Goal: Task Accomplishment & Management: Complete application form

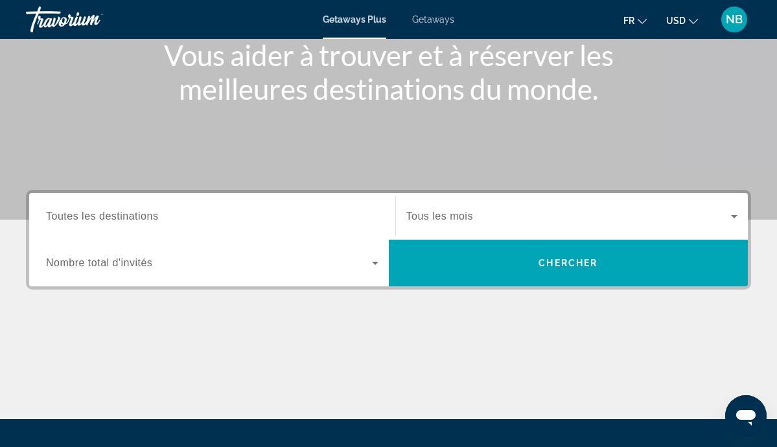
scroll to position [171, 0]
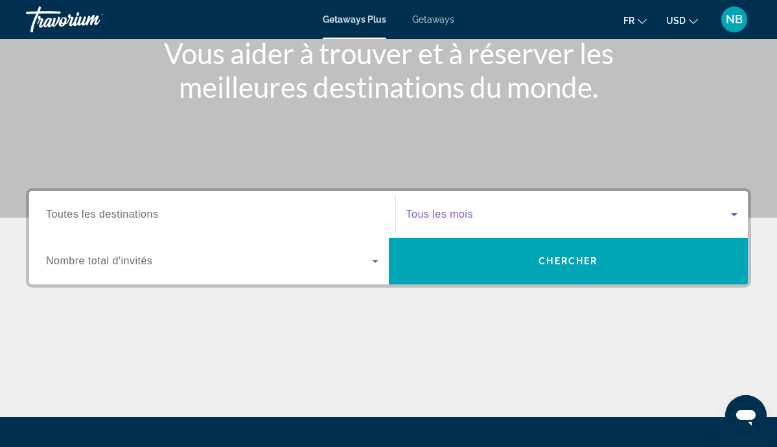
click at [506, 215] on span "Search widget" at bounding box center [568, 215] width 325 height 16
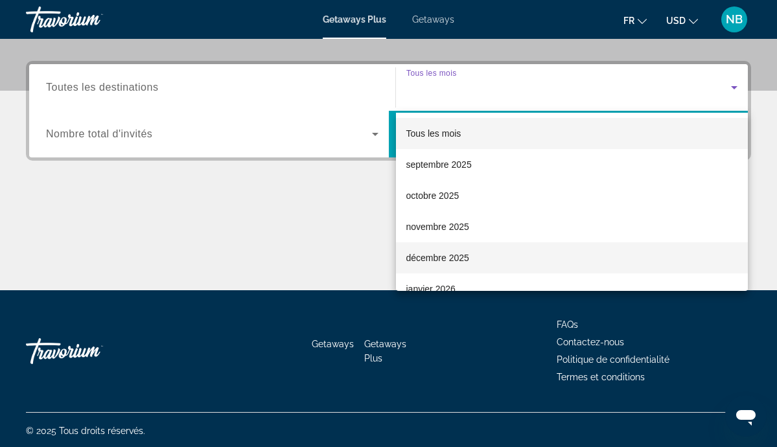
scroll to position [300, 0]
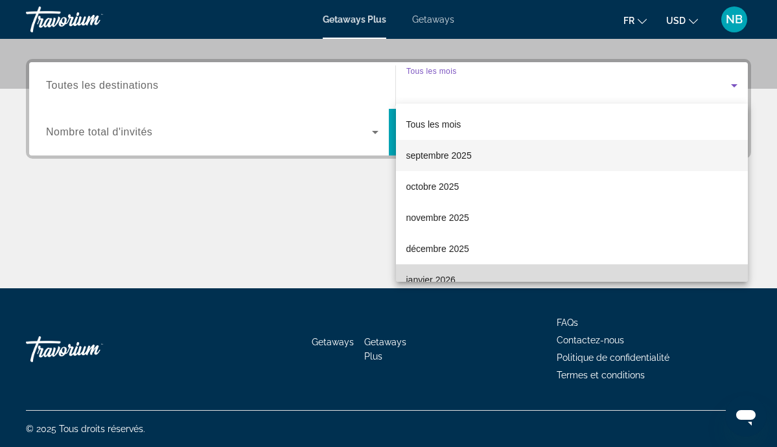
click at [429, 277] on span "janvier 2026" at bounding box center [430, 280] width 49 height 16
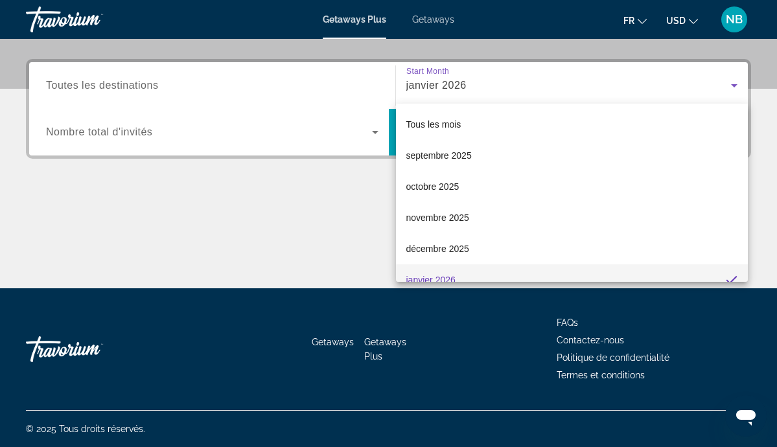
scroll to position [14, 0]
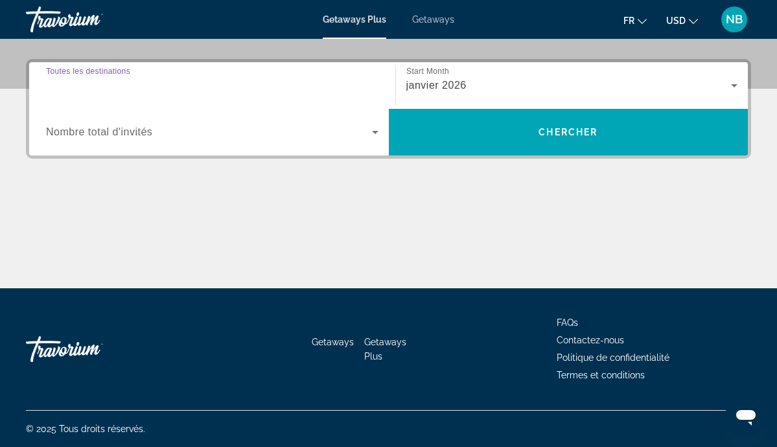
click at [190, 82] on input "Destination Toutes les destinations" at bounding box center [212, 86] width 332 height 16
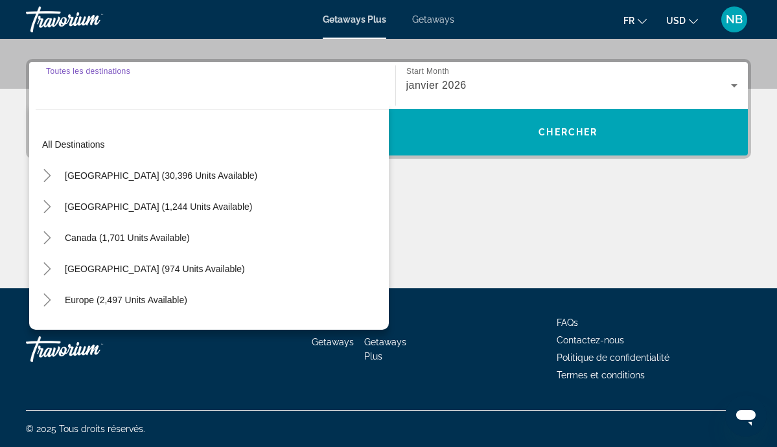
click at [79, 87] on input "Destination Toutes les destinations" at bounding box center [212, 86] width 332 height 16
click at [70, 97] on div "Search widget" at bounding box center [212, 85] width 332 height 37
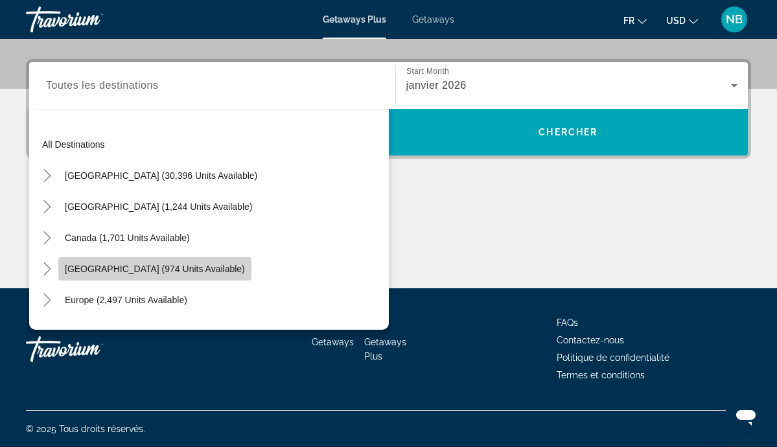
click at [177, 269] on span "[GEOGRAPHIC_DATA] (974 units available)" at bounding box center [155, 269] width 180 height 10
type input "**********"
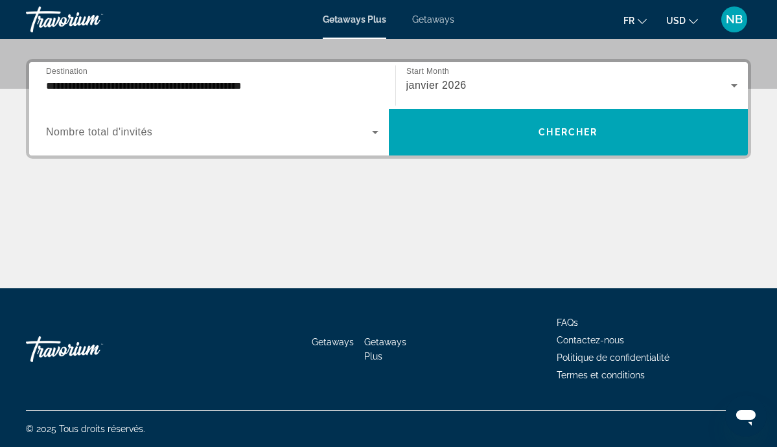
click at [188, 143] on div "Search widget" at bounding box center [212, 132] width 332 height 36
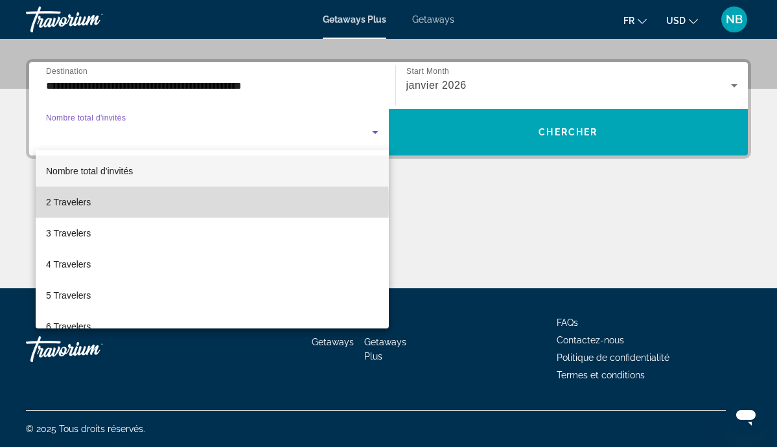
click at [122, 204] on mat-option "2 Travelers" at bounding box center [212, 202] width 353 height 31
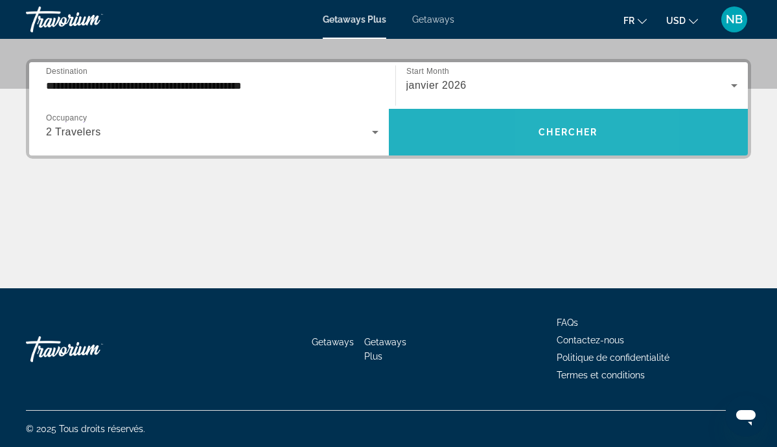
click at [549, 138] on span "Search widget" at bounding box center [568, 132] width 359 height 31
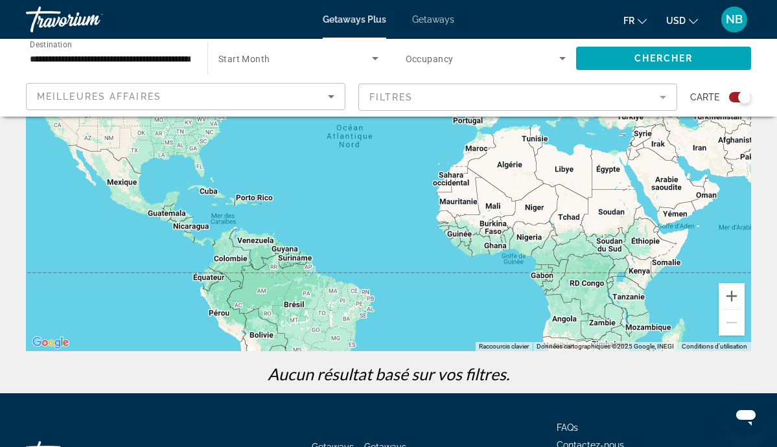
scroll to position [168, 0]
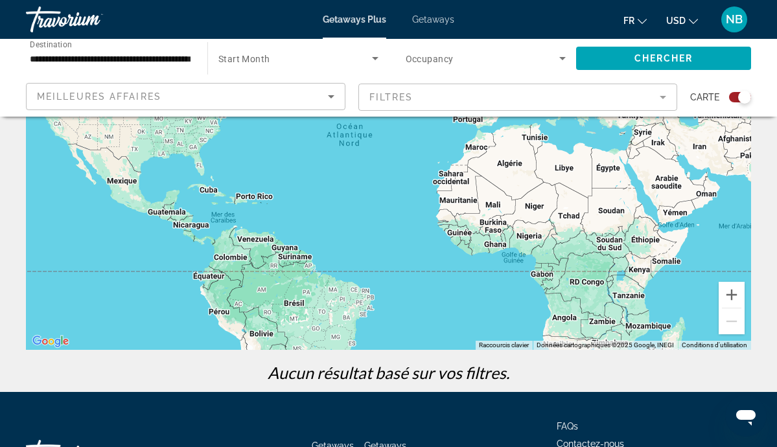
click at [204, 192] on div "Main content" at bounding box center [388, 155] width 725 height 389
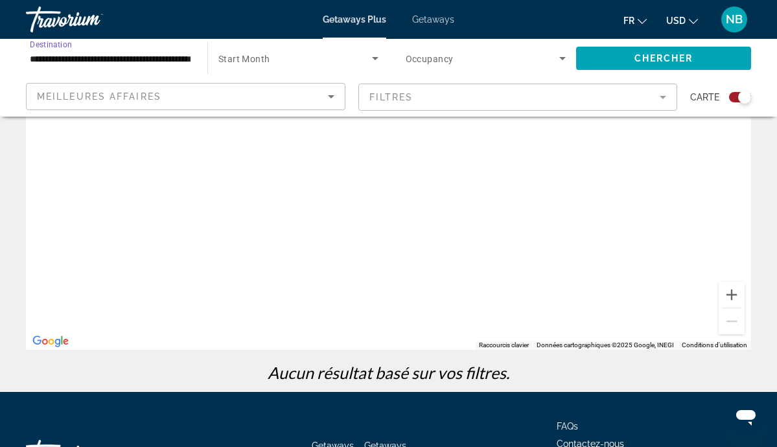
click at [177, 58] on input "**********" at bounding box center [110, 59] width 161 height 16
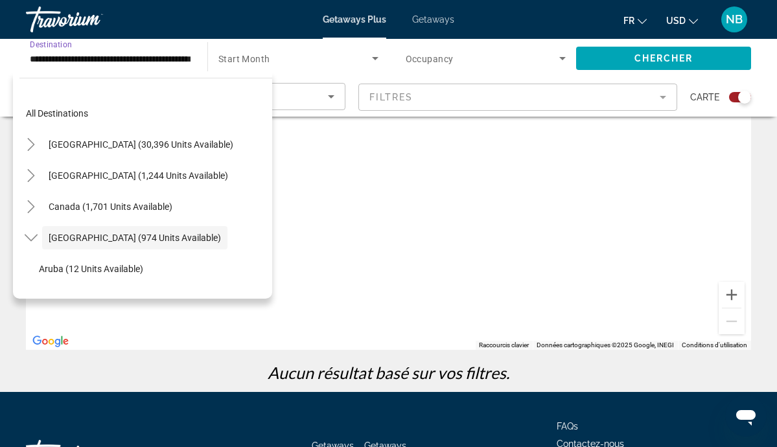
scroll to position [46, 0]
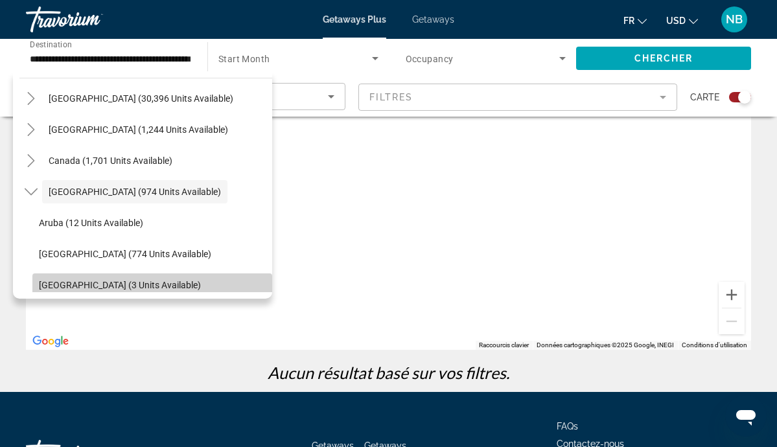
click at [146, 286] on span "[GEOGRAPHIC_DATA] (3 units available)" at bounding box center [120, 285] width 162 height 10
type input "**********"
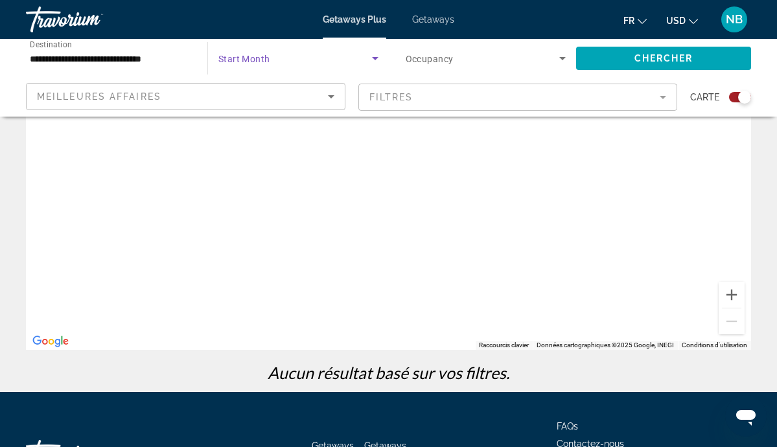
click at [320, 57] on span "Search widget" at bounding box center [295, 59] width 154 height 16
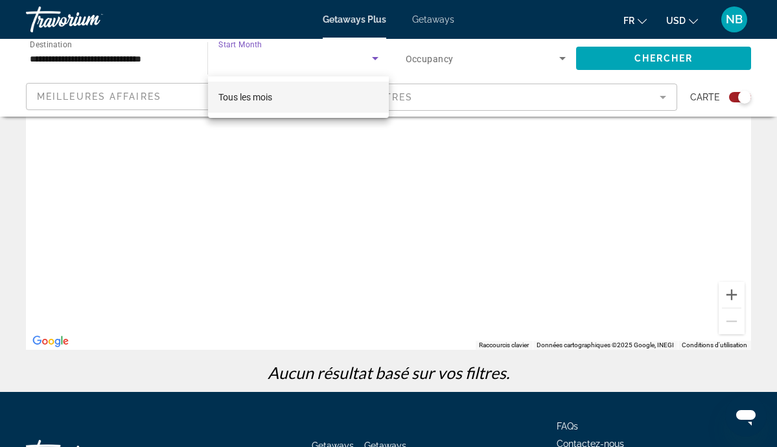
click at [373, 60] on div at bounding box center [388, 223] width 777 height 447
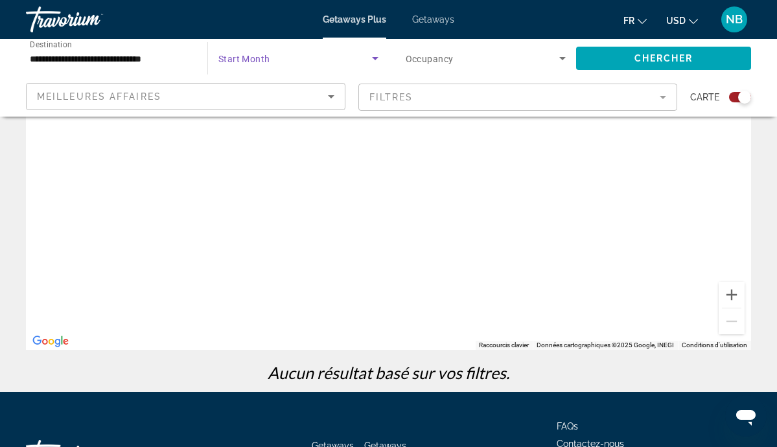
click at [288, 63] on span "Search widget" at bounding box center [295, 59] width 154 height 16
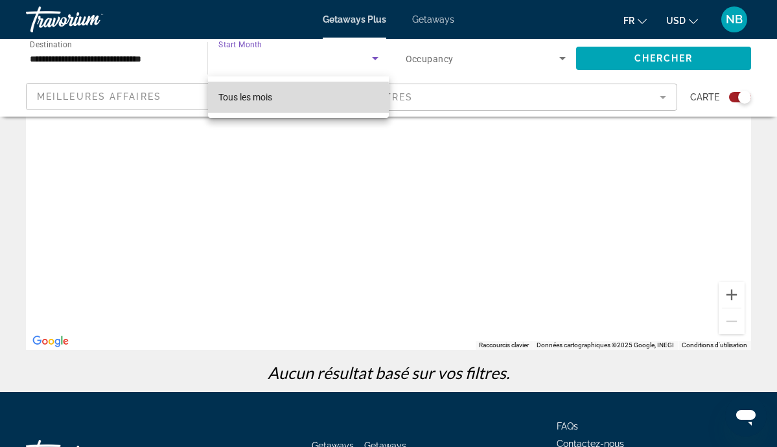
click at [242, 98] on span "Tous les mois" at bounding box center [245, 97] width 54 height 10
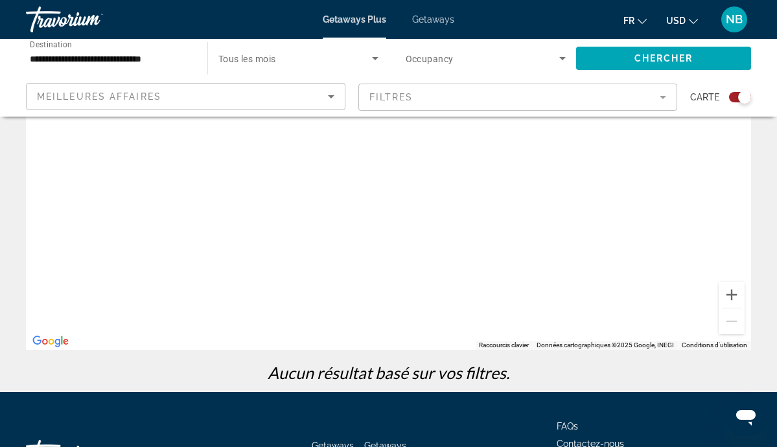
click at [420, 57] on span "Occupancy" at bounding box center [429, 59] width 48 height 10
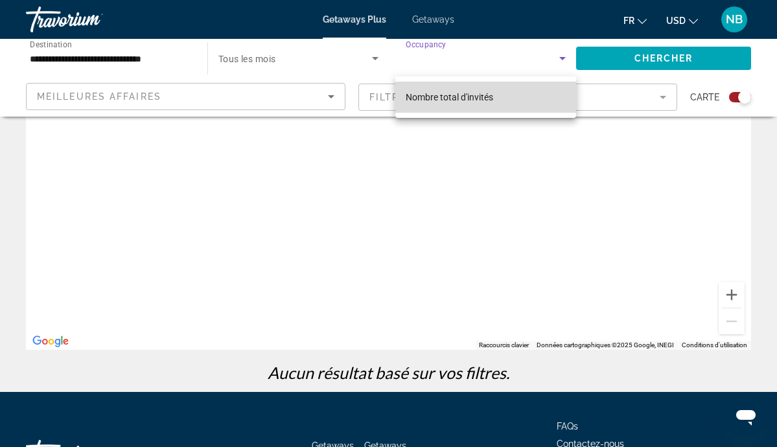
click at [460, 98] on span "Nombre total d'invités" at bounding box center [448, 97] width 87 height 10
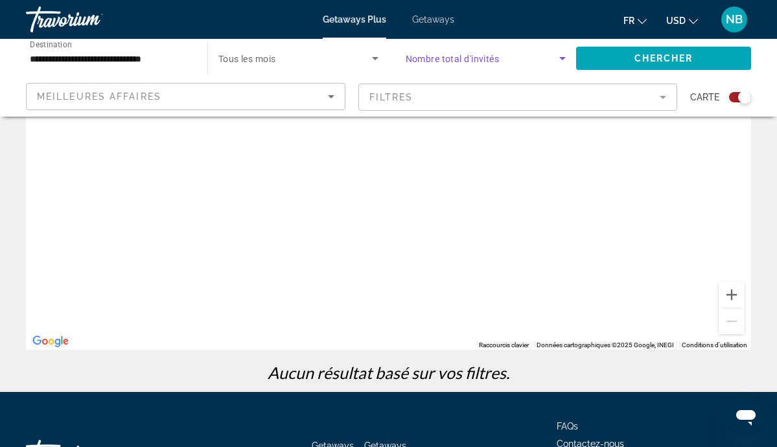
scroll to position [169, 0]
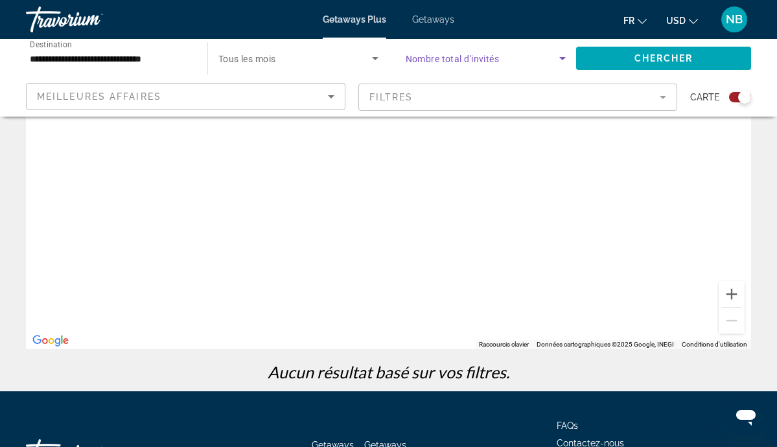
click at [562, 58] on icon "Search widget" at bounding box center [562, 58] width 6 height 3
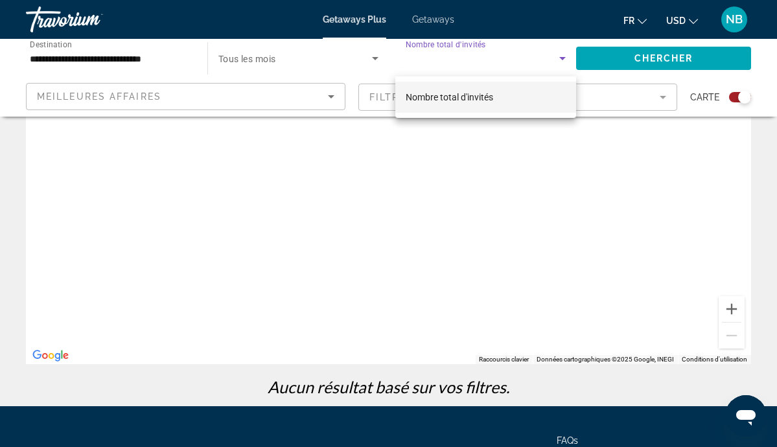
scroll to position [154, 0]
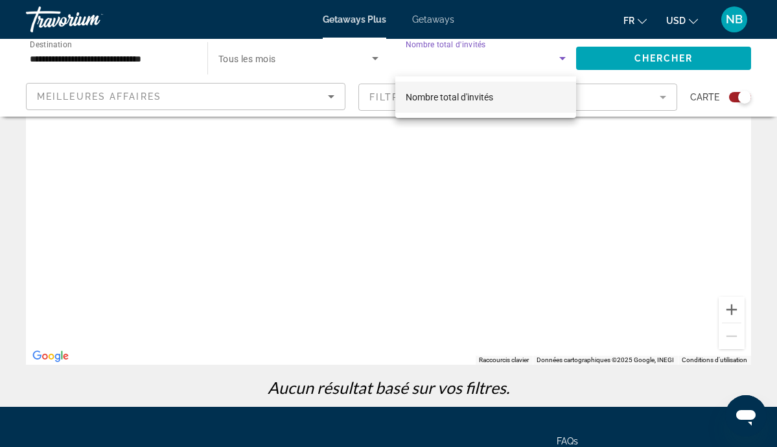
click at [484, 194] on div at bounding box center [388, 223] width 777 height 447
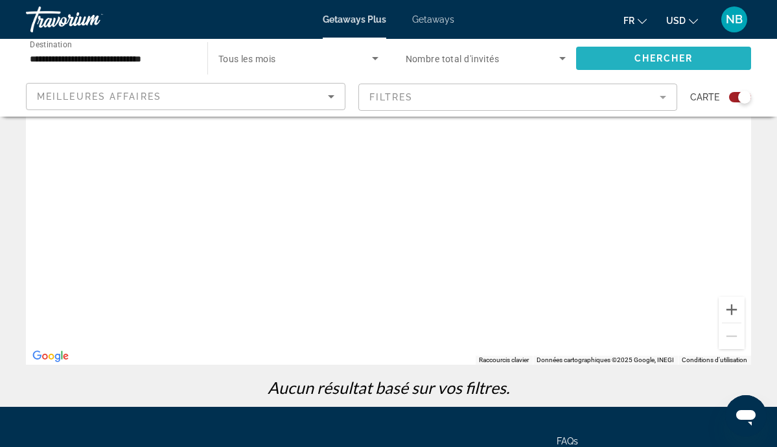
click at [658, 60] on span "Chercher" at bounding box center [663, 58] width 59 height 10
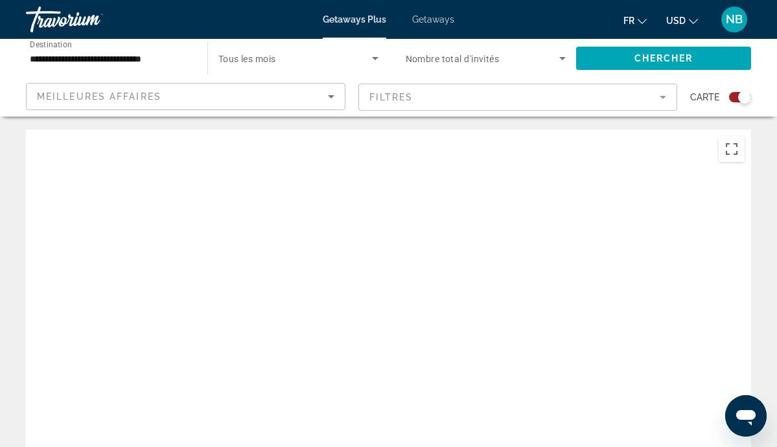
click at [641, 19] on icon "Change language" at bounding box center [641, 21] width 9 height 9
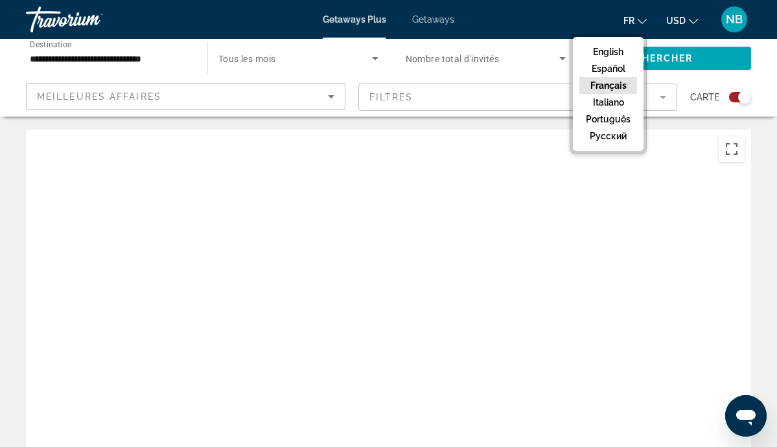
click at [615, 84] on button "Français" at bounding box center [608, 85] width 58 height 17
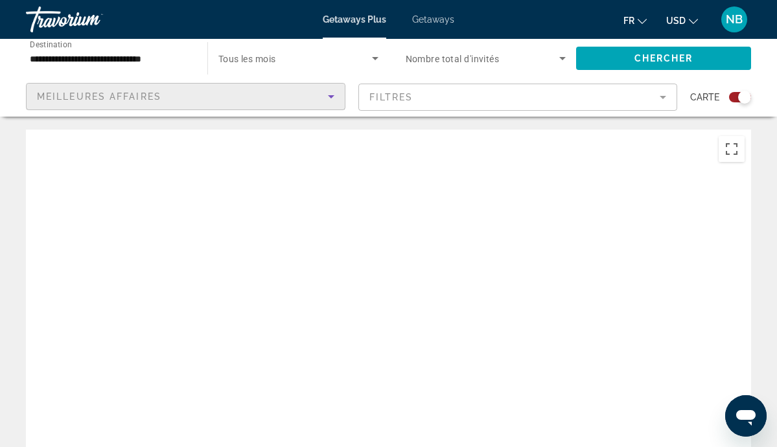
click at [179, 89] on div "Meilleures affaires" at bounding box center [182, 97] width 291 height 16
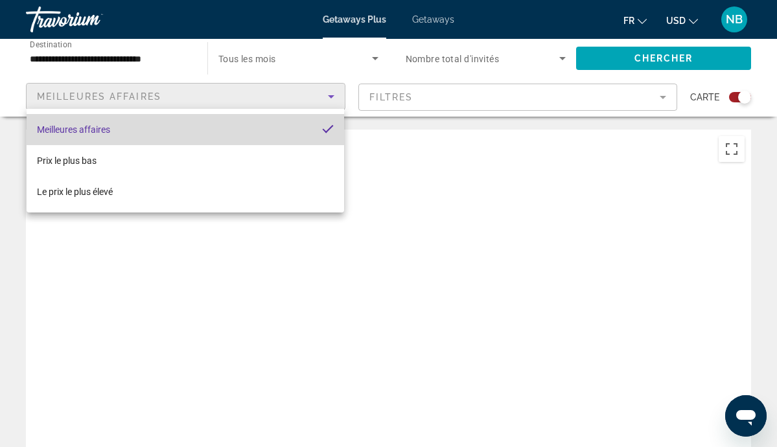
click at [233, 124] on mat-option "Meilleures affaires" at bounding box center [185, 129] width 317 height 31
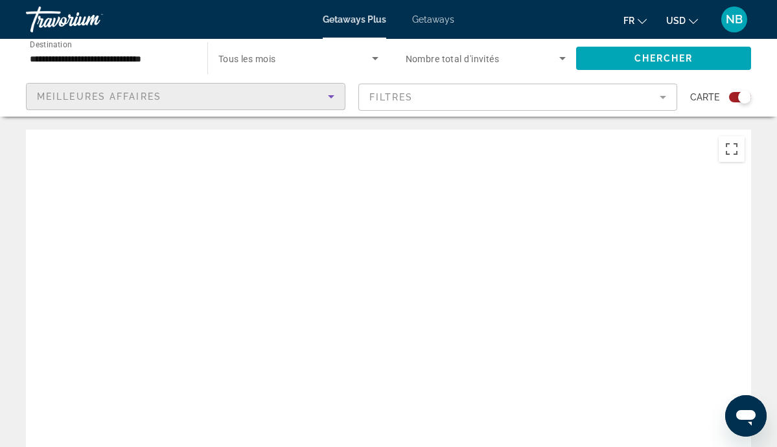
click at [327, 97] on icon "Sort by" at bounding box center [331, 97] width 16 height 16
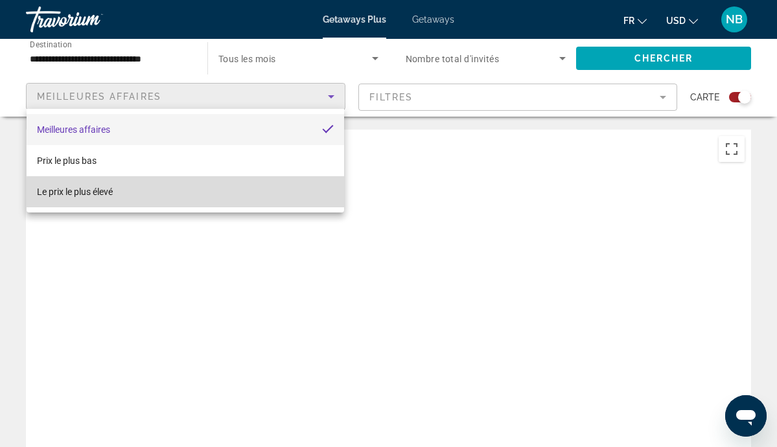
click at [243, 194] on mat-option "Le prix le plus élevé" at bounding box center [185, 191] width 317 height 31
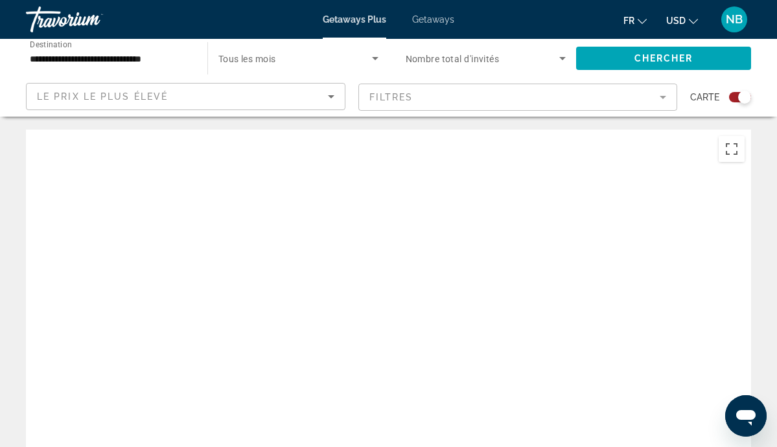
click at [476, 98] on mat-form-field "Filtres" at bounding box center [517, 97] width 319 height 27
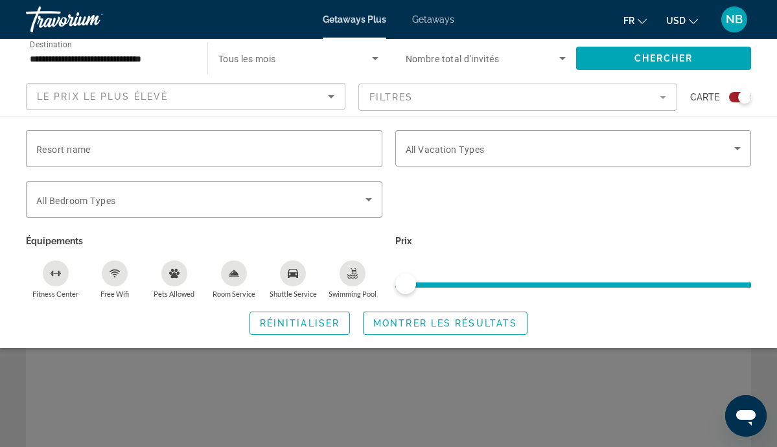
click at [615, 98] on mat-form-field "Filtres" at bounding box center [517, 97] width 319 height 27
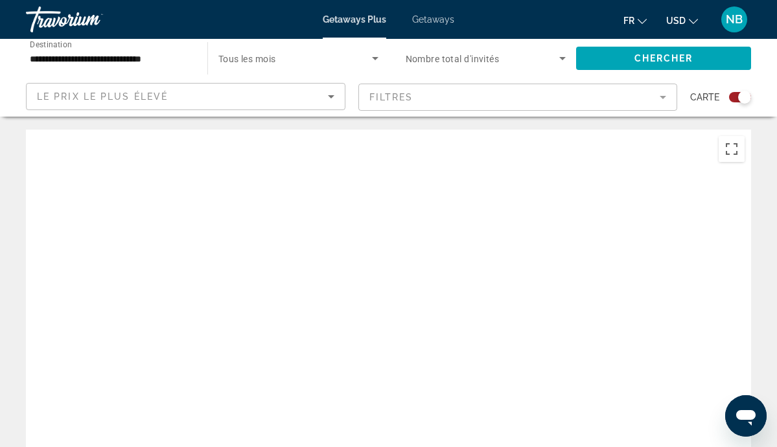
click at [663, 98] on mat-form-field "Filtres" at bounding box center [517, 97] width 319 height 27
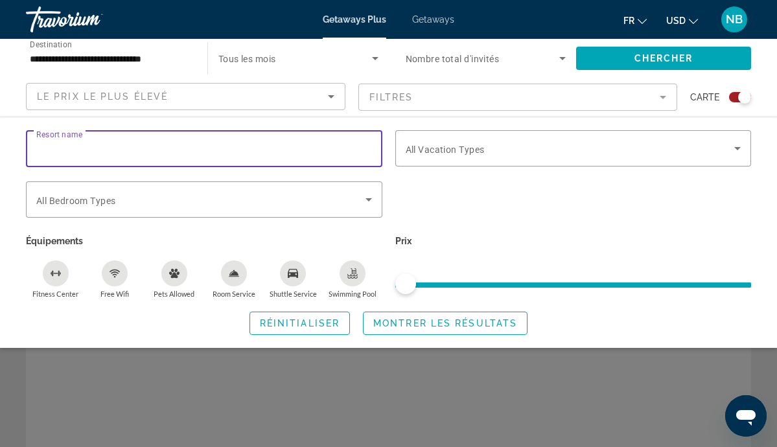
click at [179, 154] on input "Resort name" at bounding box center [204, 149] width 336 height 16
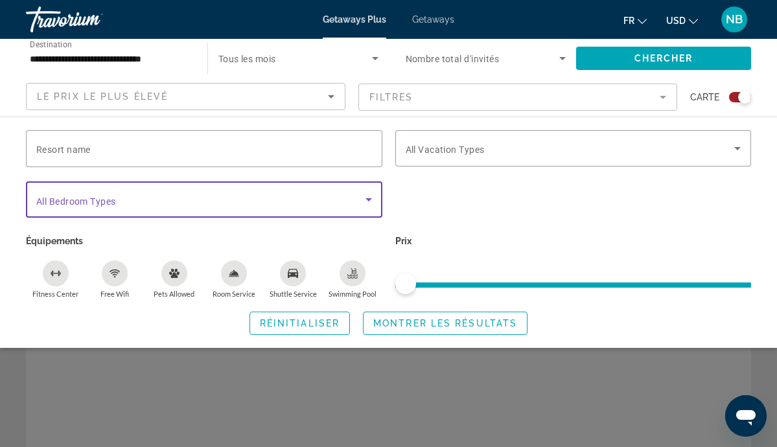
click at [174, 205] on span "Search widget" at bounding box center [200, 200] width 329 height 16
click at [367, 199] on icon "Search widget" at bounding box center [368, 199] width 6 height 3
click at [368, 199] on icon "Search widget" at bounding box center [368, 199] width 6 height 3
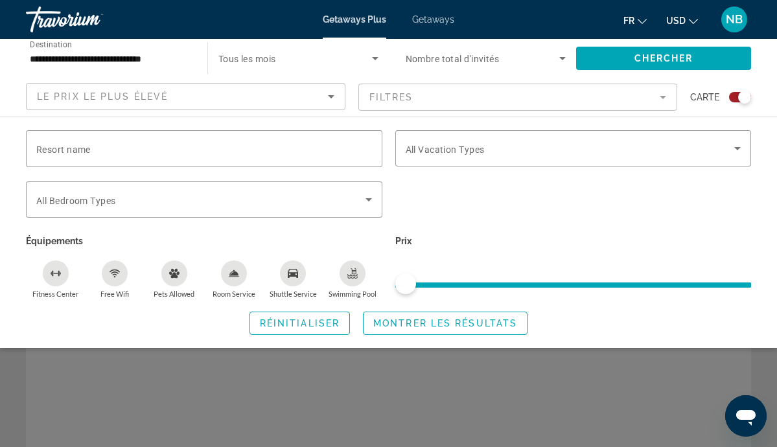
drag, startPoint x: 402, startPoint y: 284, endPoint x: 423, endPoint y: 282, distance: 20.8
click at [411, 282] on span "ngx-slider" at bounding box center [405, 283] width 21 height 21
click at [440, 326] on span "Montrer les résultats" at bounding box center [445, 323] width 144 height 10
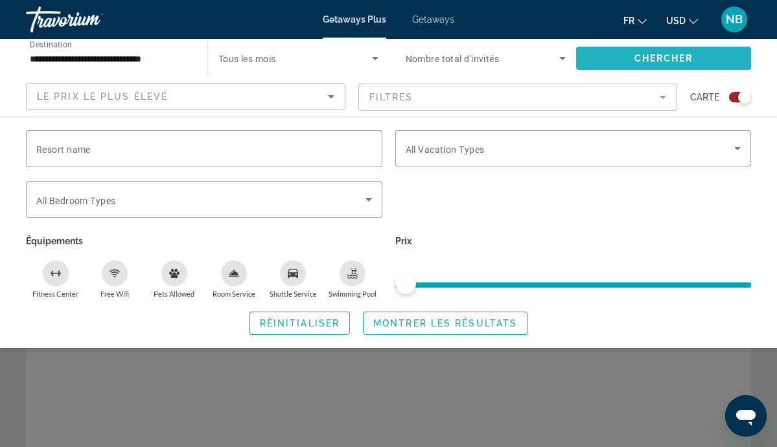
click at [651, 56] on span "Chercher" at bounding box center [663, 58] width 59 height 10
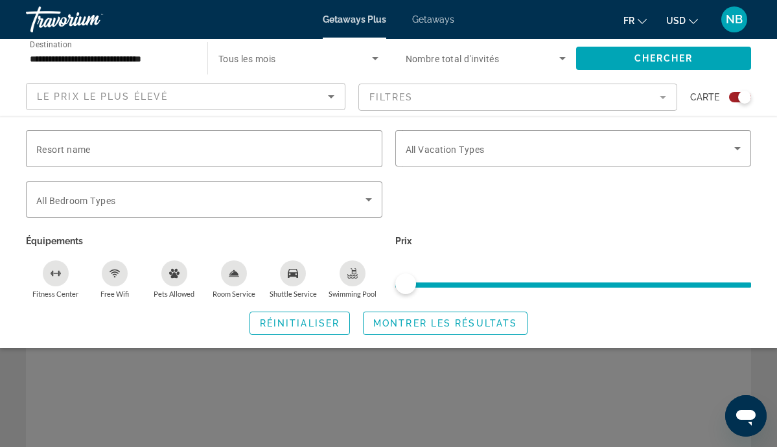
click at [196, 394] on div "Search widget" at bounding box center [388, 320] width 777 height 253
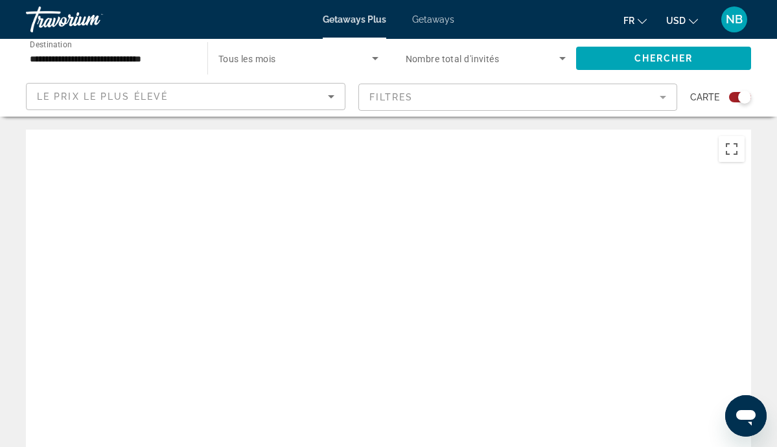
click at [566, 257] on div "Main content" at bounding box center [388, 324] width 725 height 389
click at [640, 21] on icon "Change language" at bounding box center [641, 21] width 9 height 5
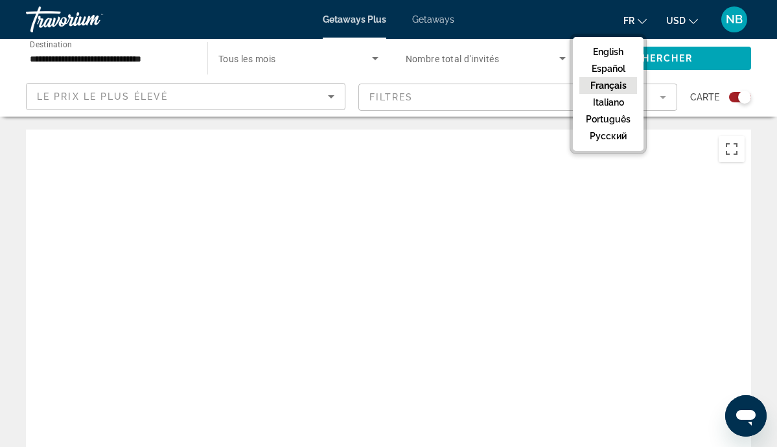
click at [736, 16] on span "NB" at bounding box center [733, 19] width 17 height 13
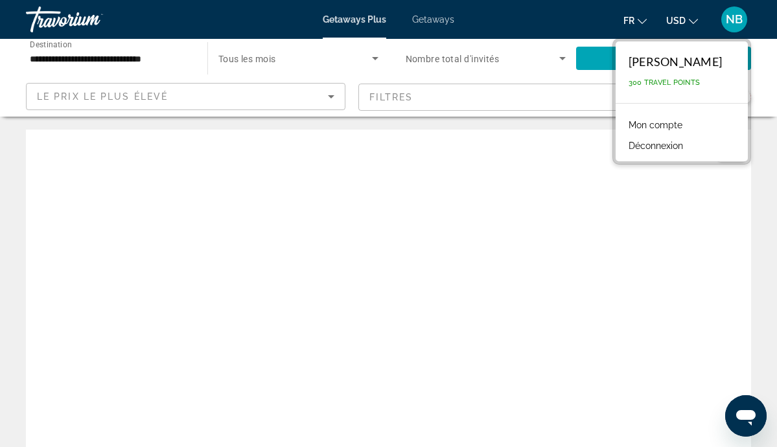
click at [652, 122] on link "Mon compte" at bounding box center [655, 125] width 67 height 17
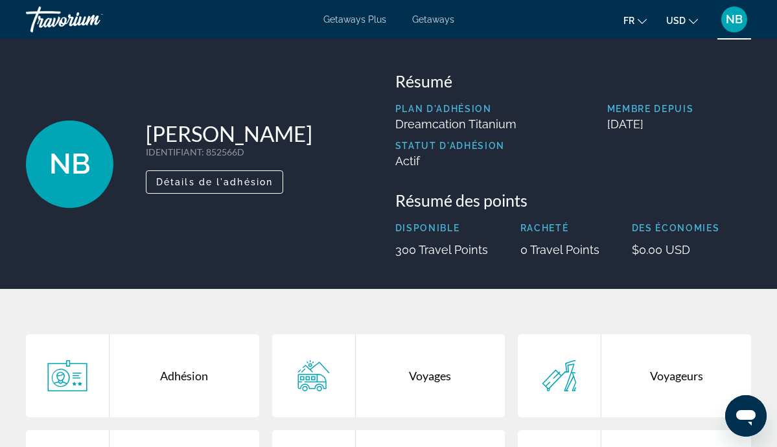
click at [420, 378] on div "Voyages" at bounding box center [431, 375] width 150 height 83
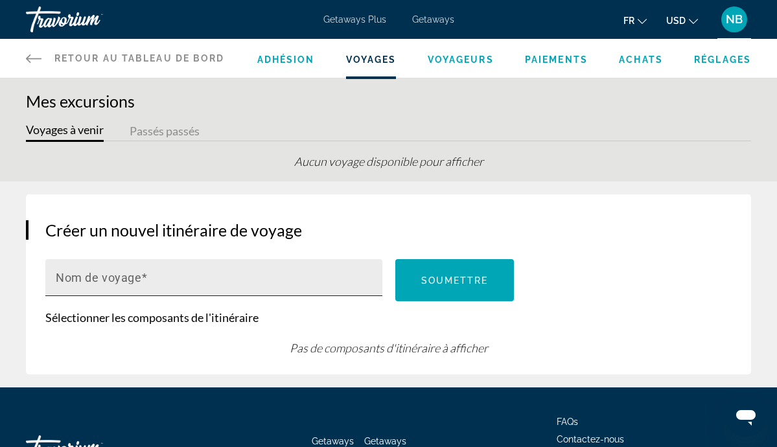
click at [146, 279] on span "Main content" at bounding box center [144, 278] width 6 height 14
click at [146, 279] on input "Nom de voyage" at bounding box center [218, 283] width 324 height 16
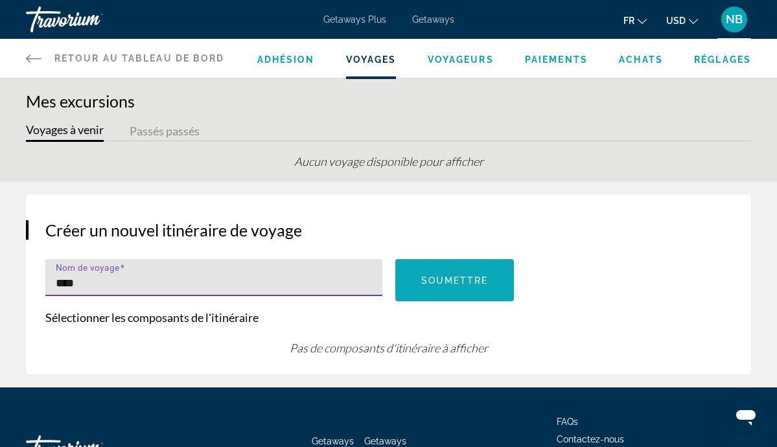
type input "****"
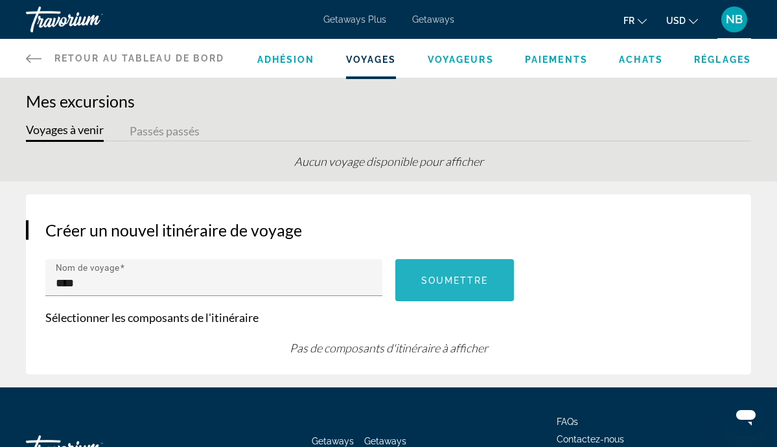
click at [457, 286] on span "Soumettre" at bounding box center [454, 280] width 67 height 10
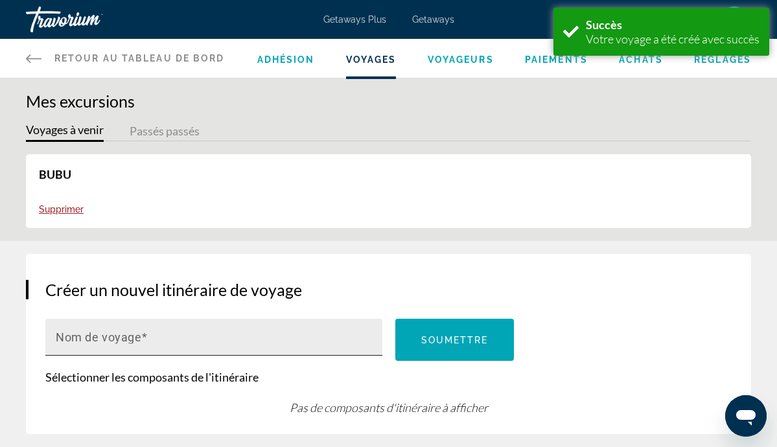
click at [113, 333] on mat-label "Nom de voyage" at bounding box center [98, 337] width 85 height 14
click at [113, 335] on input "Nom de voyage" at bounding box center [218, 343] width 324 height 16
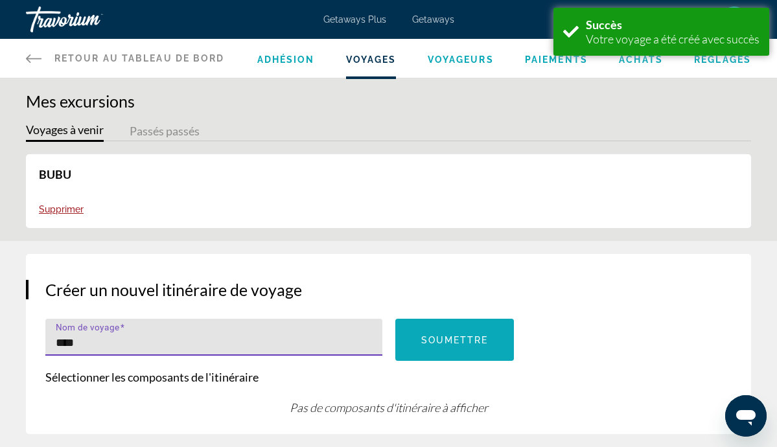
type input "****"
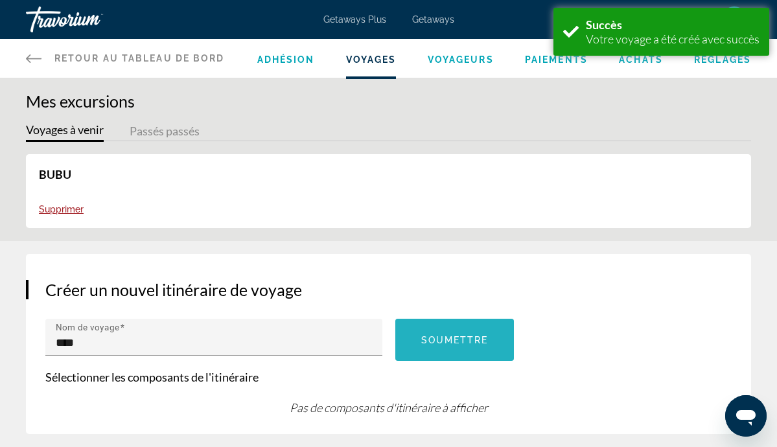
click at [435, 341] on span "Soumettre" at bounding box center [454, 340] width 67 height 10
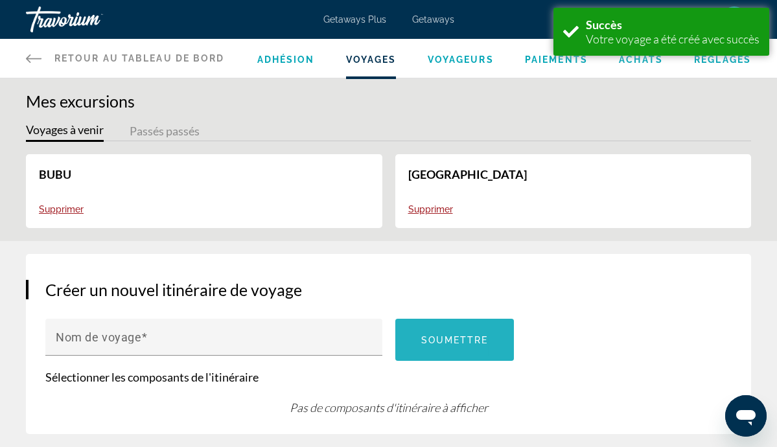
click at [466, 355] on span "Main content" at bounding box center [454, 339] width 119 height 31
drag, startPoint x: 455, startPoint y: 336, endPoint x: 453, endPoint y: 330, distance: 6.6
click at [454, 332] on button "Soumettre" at bounding box center [454, 340] width 119 height 42
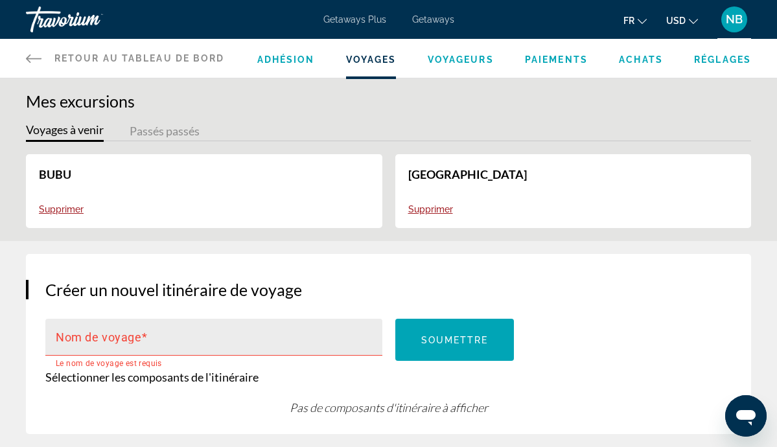
click at [124, 344] on mat-label "Nom de voyage" at bounding box center [98, 337] width 85 height 14
click at [124, 345] on input "Nom de voyage" at bounding box center [218, 343] width 324 height 16
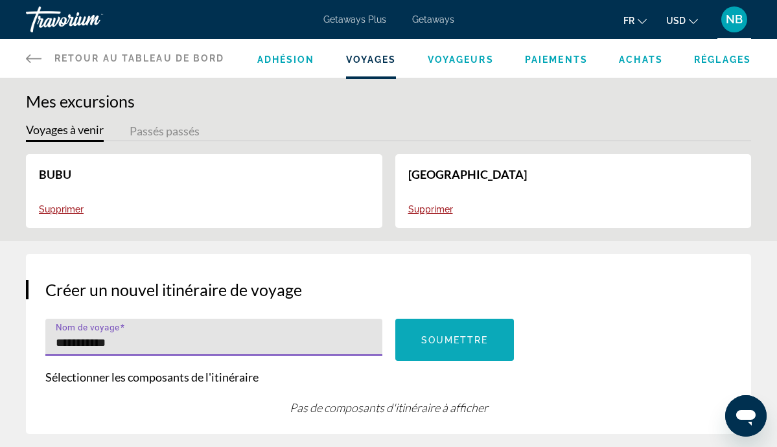
type input "**********"
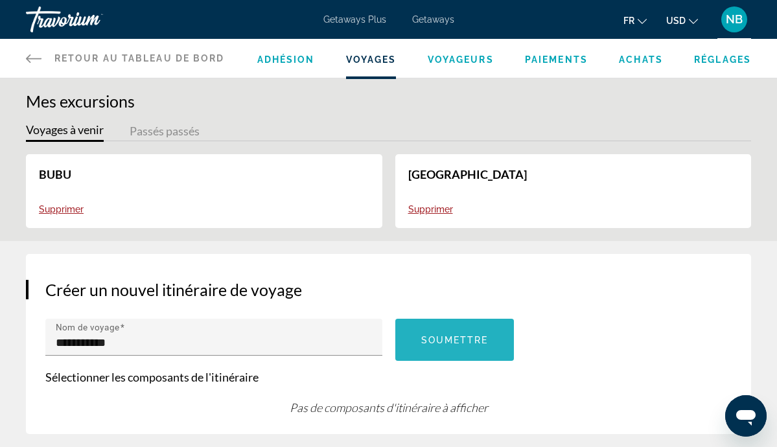
click at [444, 345] on span "Soumettre" at bounding box center [454, 340] width 67 height 10
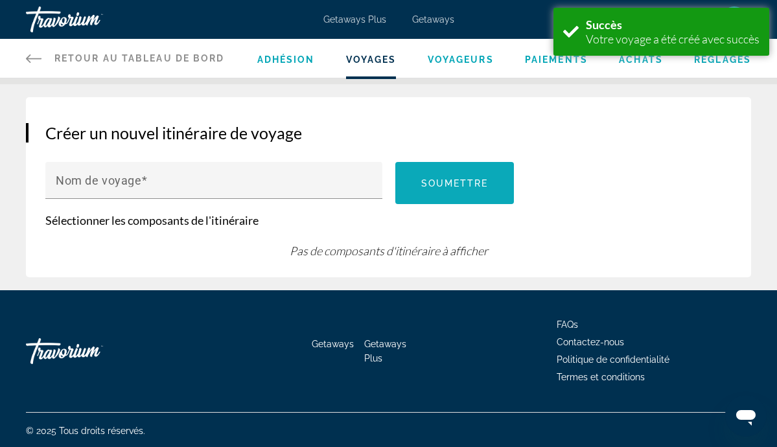
scroll to position [242, 0]
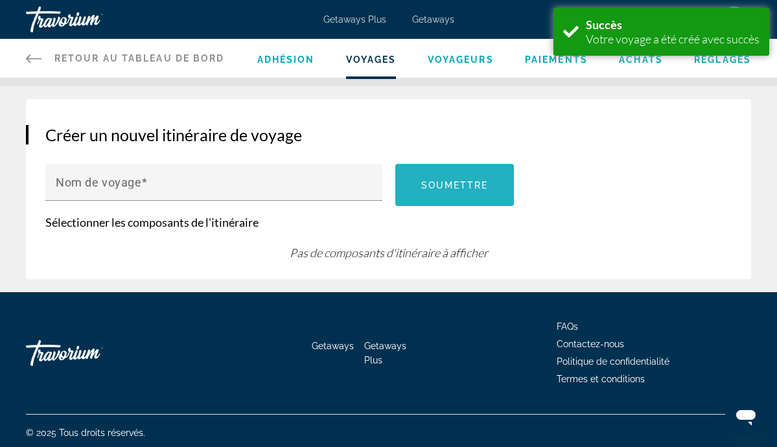
click at [488, 172] on span "Main content" at bounding box center [454, 185] width 119 height 42
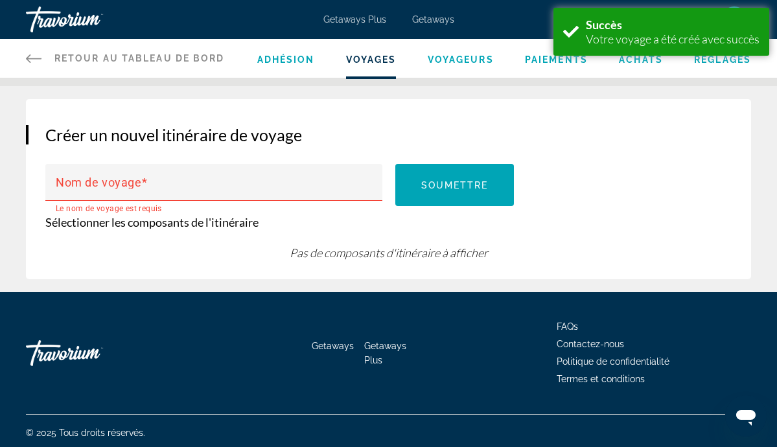
click at [233, 224] on p "Sélectionner les composants de l'itinéraire" at bounding box center [388, 222] width 686 height 14
click at [609, 221] on p "Sélectionner les composants de l'itinéraire" at bounding box center [388, 222] width 686 height 14
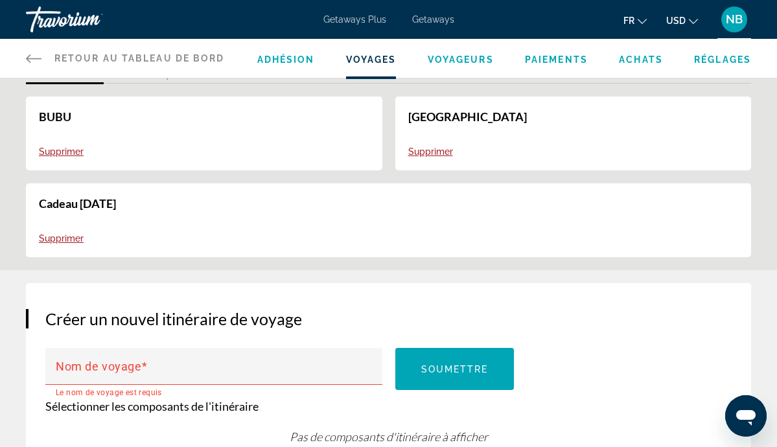
scroll to position [52, 0]
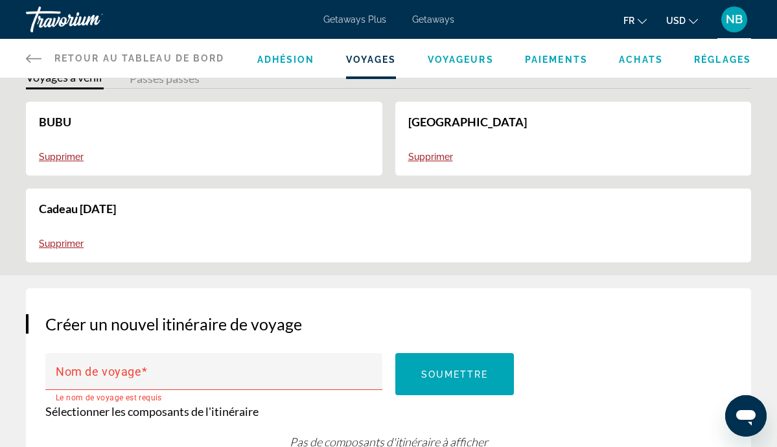
click at [370, 54] on li "Voyages" at bounding box center [371, 58] width 51 height 14
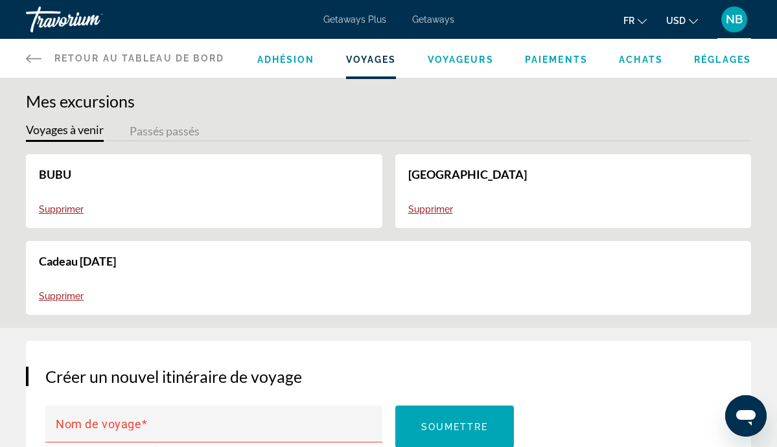
scroll to position [0, 0]
click at [187, 65] on link "Retour au tableau de bord Tableau de bord" at bounding box center [125, 58] width 199 height 39
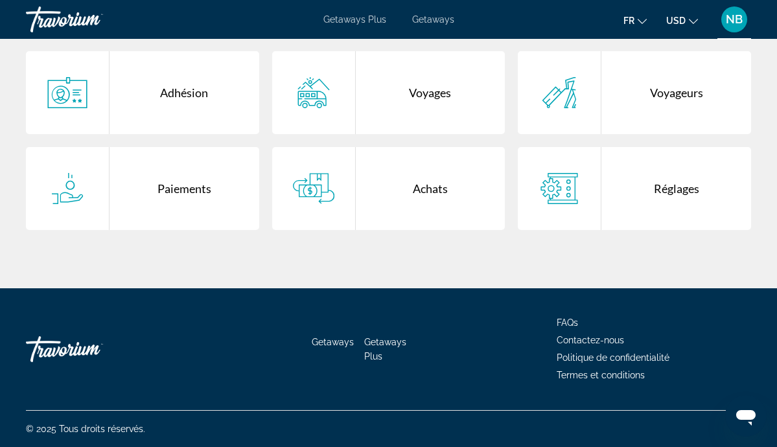
scroll to position [367, 0]
click at [334, 341] on span "Getaways" at bounding box center [333, 342] width 42 height 10
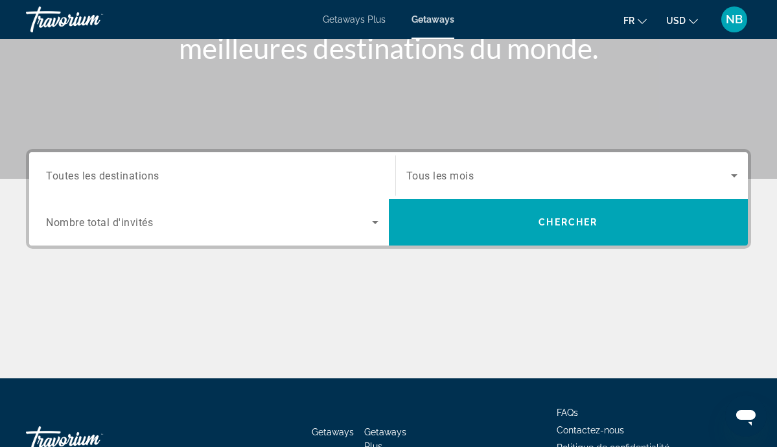
scroll to position [224, 0]
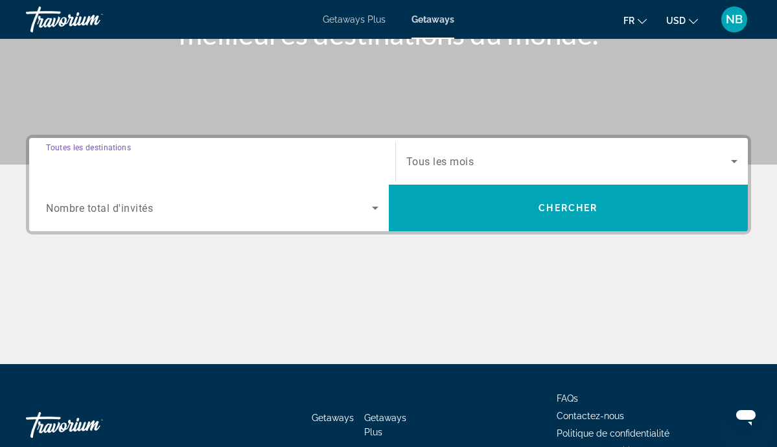
click at [245, 157] on input "Destination Toutes les destinations" at bounding box center [212, 162] width 332 height 16
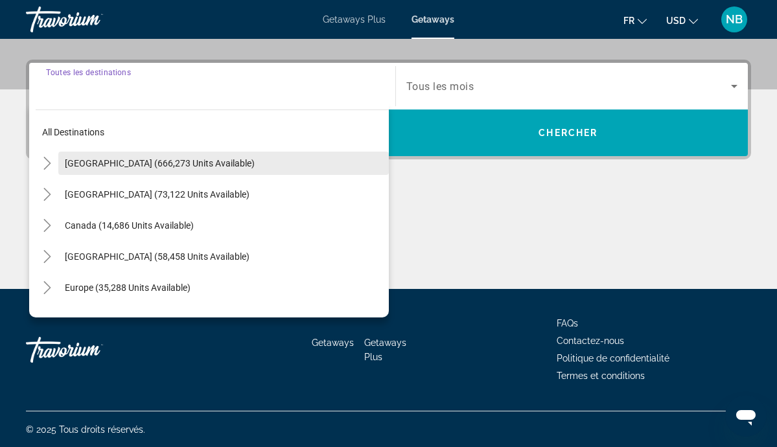
scroll to position [300, 0]
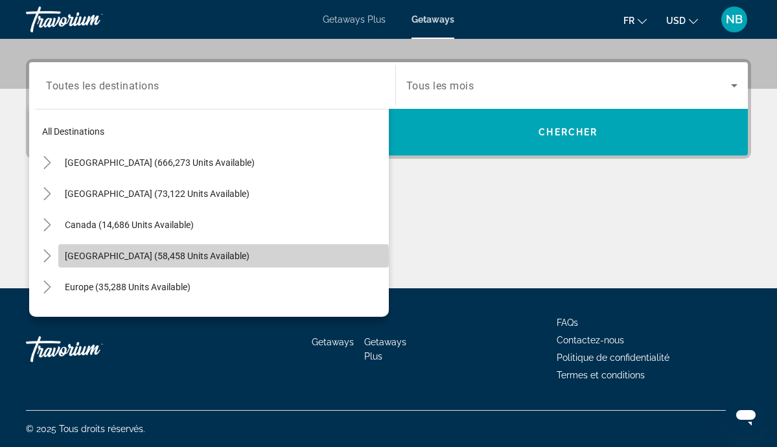
click at [212, 258] on span "Caribbean & Atlantic Islands (58,458 units available)" at bounding box center [157, 256] width 185 height 10
type input "**********"
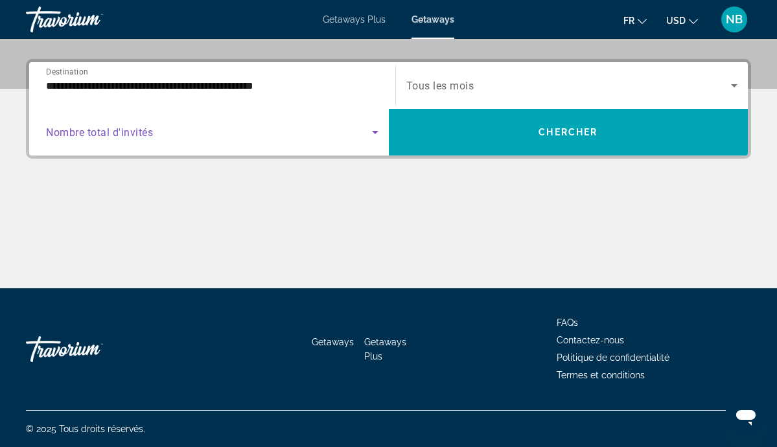
click at [180, 133] on span "Search widget" at bounding box center [209, 132] width 326 height 16
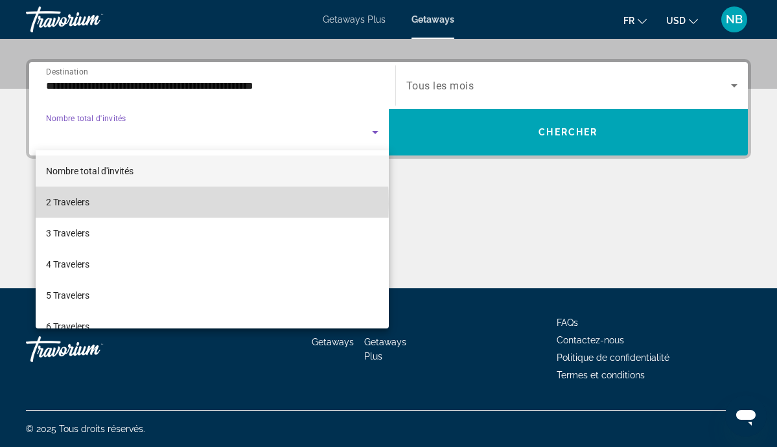
click at [115, 203] on mat-option "2 Travelers" at bounding box center [212, 202] width 353 height 31
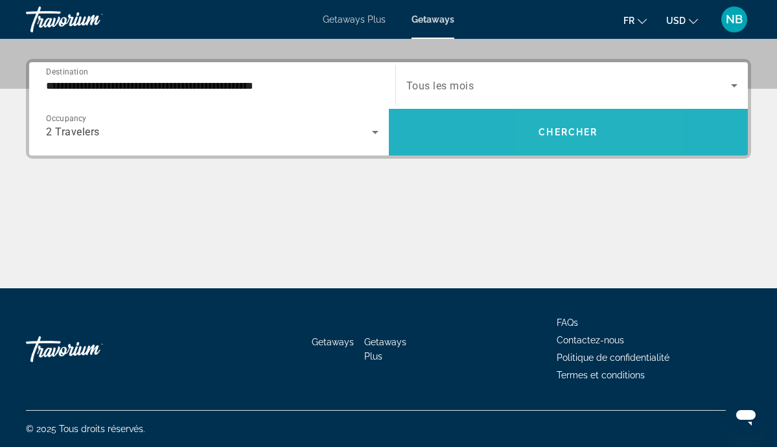
click at [551, 137] on span "Chercher" at bounding box center [567, 132] width 59 height 10
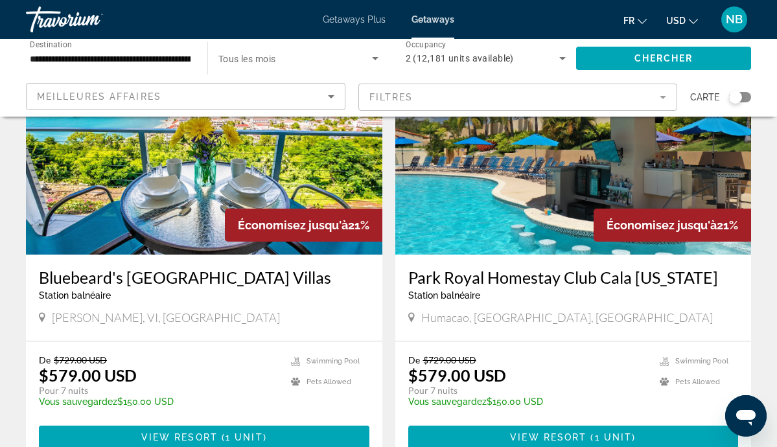
scroll to position [1878, 0]
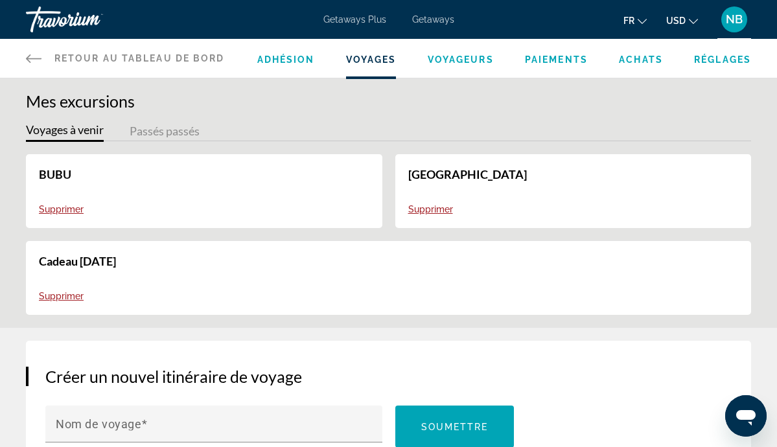
click at [105, 53] on span "Retour au tableau de bord" at bounding box center [139, 58] width 170 height 10
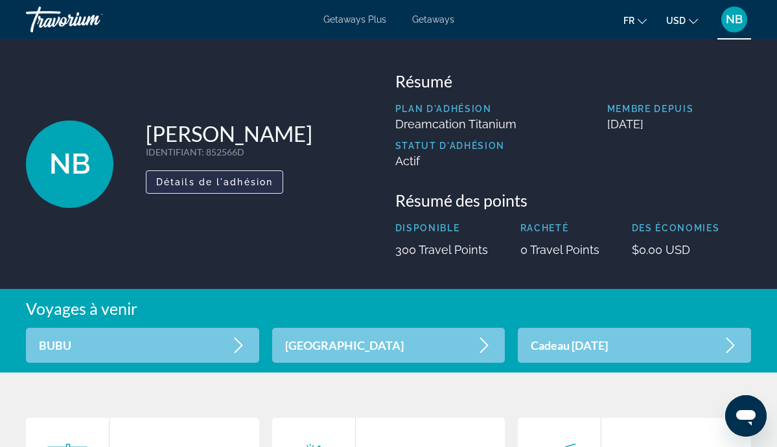
click at [193, 176] on span "Main content" at bounding box center [214, 181] width 136 height 31
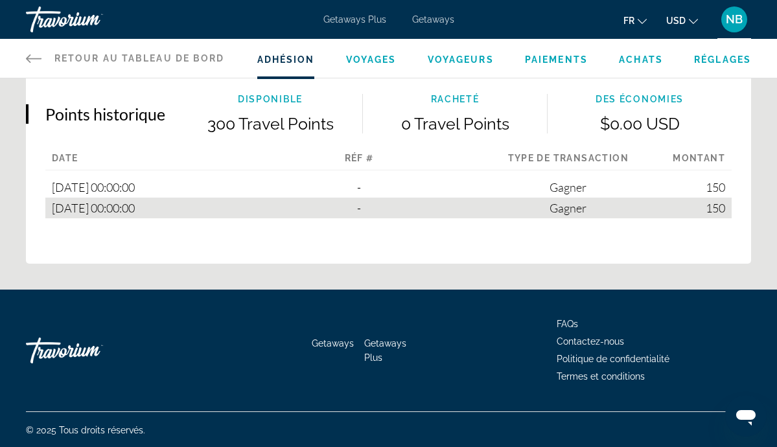
scroll to position [915, 0]
